Goal: Find specific page/section: Find specific page/section

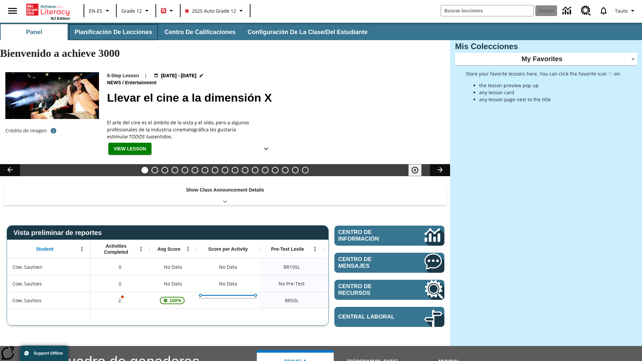
click at [112, 32] on button "Planificación de lecciones" at bounding box center [113, 32] width 89 height 16
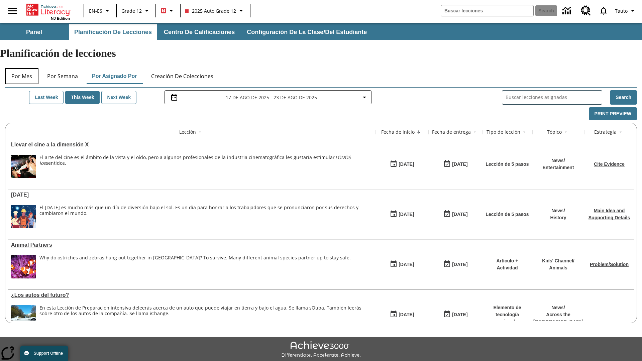
click at [22, 68] on button "Por mes" at bounding box center [21, 76] width 33 height 16
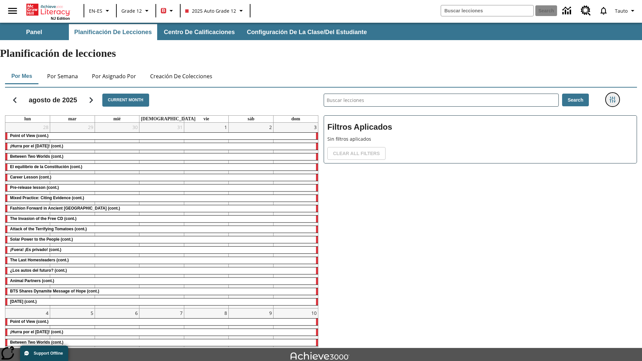
click at [612, 97] on icon "Menú lateral de filtros" at bounding box center [612, 100] width 6 height 6
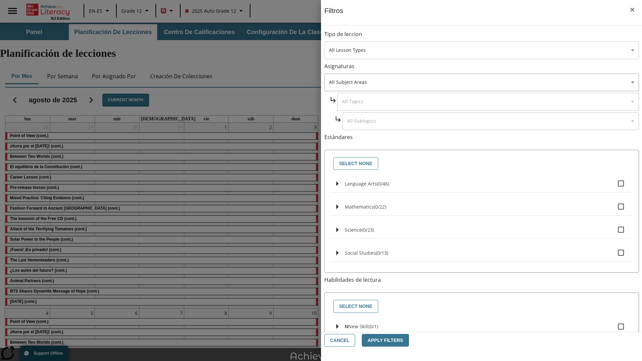
click at [481, 50] on body "Saltar al contenido principal NJ Edition EN-ES Grade 12 B 2025 Auto Grade 12 Se…" at bounding box center [321, 207] width 642 height 368
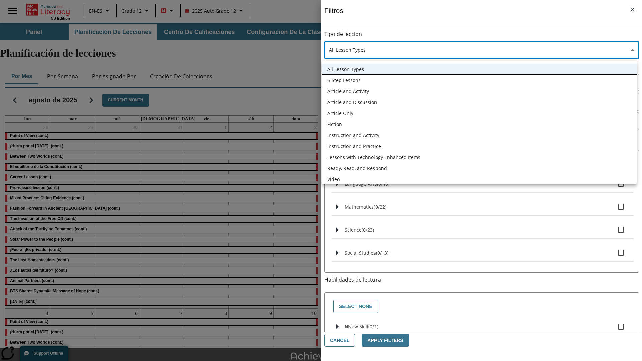
click at [479, 80] on li "5-Step Lessons" at bounding box center [479, 80] width 315 height 11
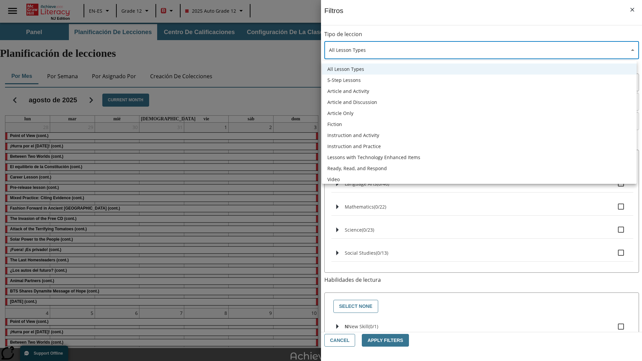
type input "1"
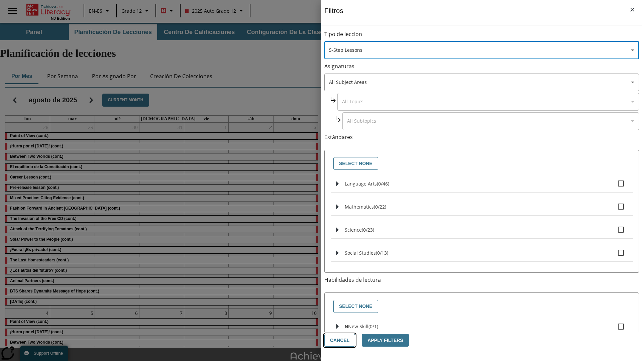
click at [339, 340] on button "Cancel" at bounding box center [339, 340] width 31 height 13
click at [612, 97] on icon "Menú lateral de filtros" at bounding box center [612, 100] width 6 height 6
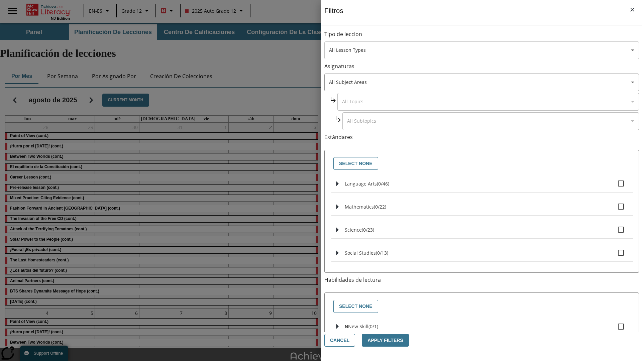
click at [481, 50] on body "Saltar al contenido principal NJ Edition EN-ES Grade 12 B 2025 Auto Grade 12 Se…" at bounding box center [321, 207] width 642 height 368
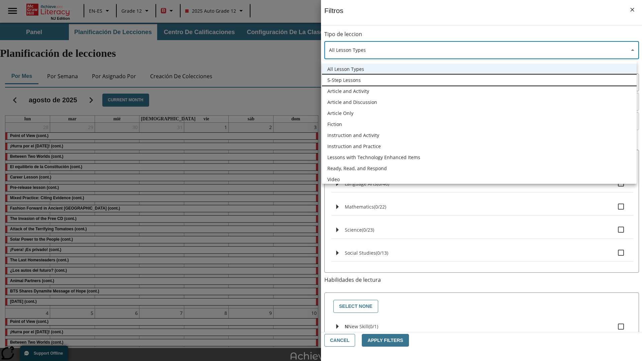
click at [479, 80] on li "5-Step Lessons" at bounding box center [479, 80] width 315 height 11
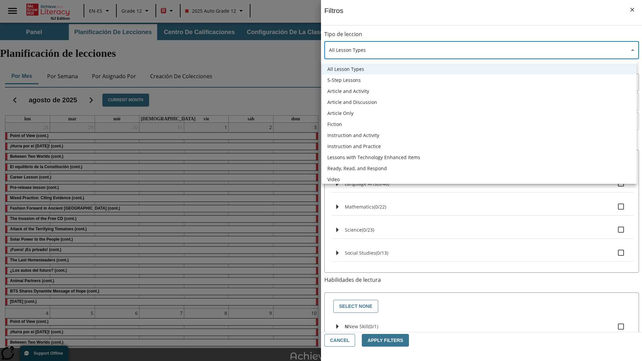
type input "1"
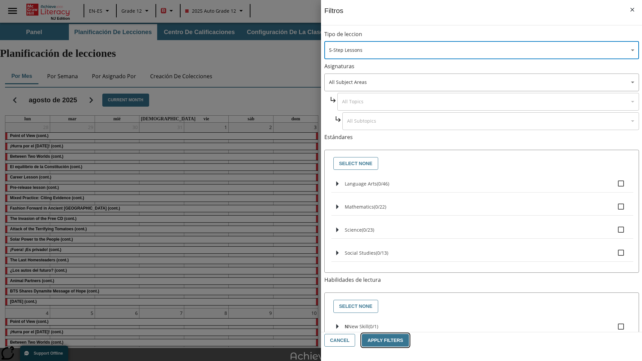
click at [382, 340] on button "Apply Filters" at bounding box center [385, 340] width 47 height 13
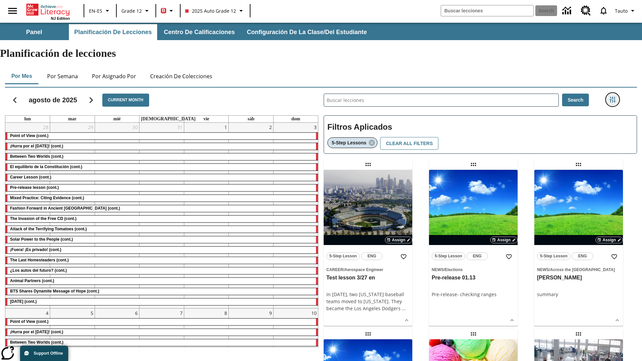
click at [612, 97] on icon "Menú lateral de filtros" at bounding box center [612, 100] width 6 height 6
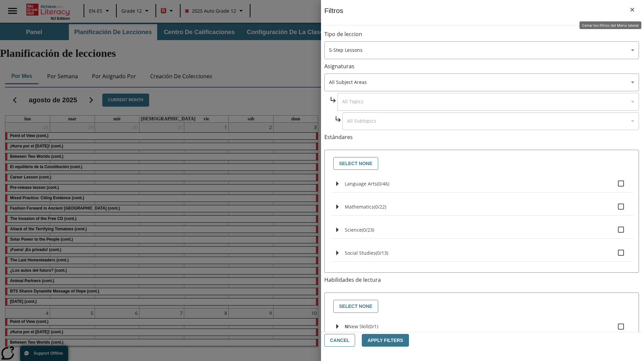
click at [632, 10] on icon "Cerrar los filtros del Menú lateral" at bounding box center [632, 10] width 4 height 4
click at [612, 97] on icon "Menú lateral de filtros" at bounding box center [612, 100] width 6 height 6
click at [632, 10] on icon "Cerrar los filtros del Menú lateral" at bounding box center [632, 10] width 4 height 4
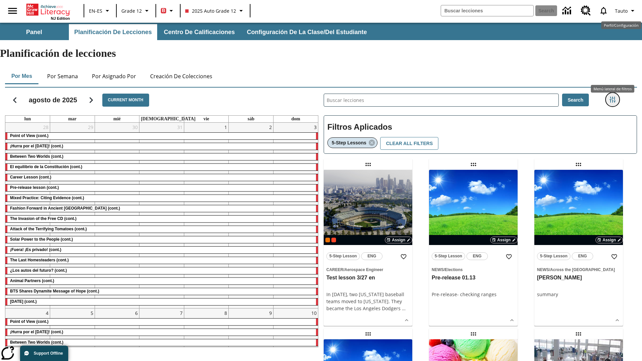
click at [612, 97] on icon "Menú lateral de filtros" at bounding box center [612, 100] width 6 height 6
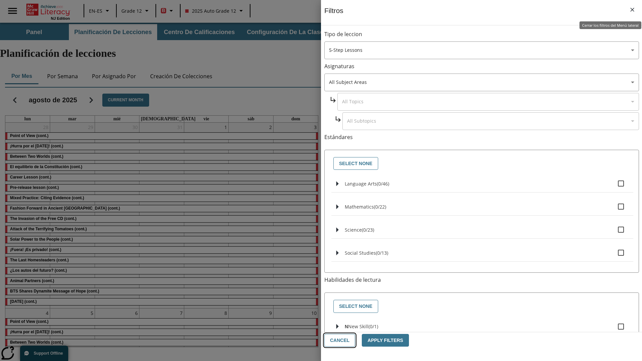
click at [339, 340] on button "Cancel" at bounding box center [339, 340] width 31 height 13
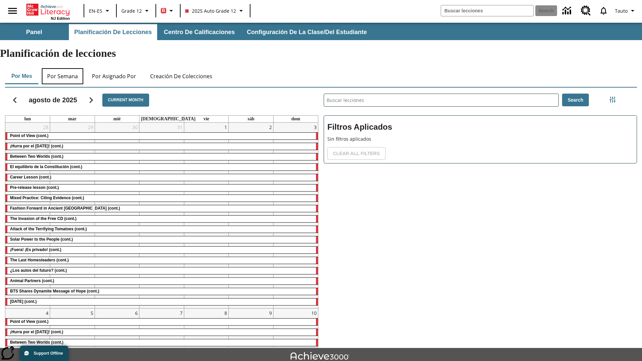
click at [63, 68] on button "Por semana" at bounding box center [62, 76] width 41 height 16
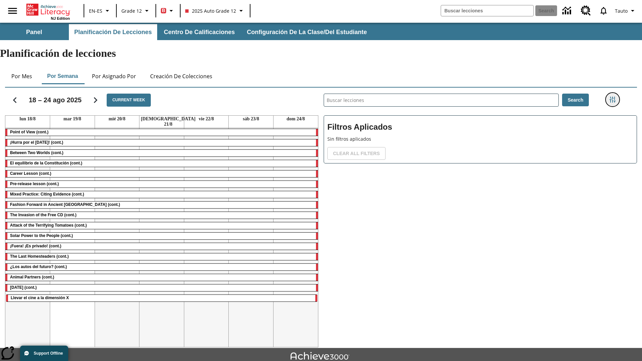
click at [612, 97] on icon "Menú lateral de filtros" at bounding box center [612, 100] width 6 height 6
